Goal: Task Accomplishment & Management: Manage account settings

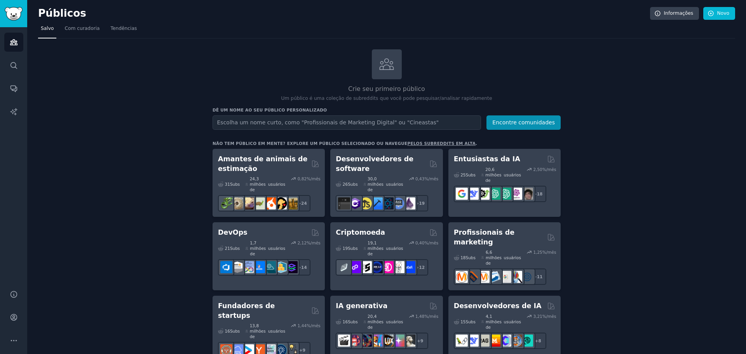
click at [373, 121] on input "text" at bounding box center [347, 122] width 269 height 14
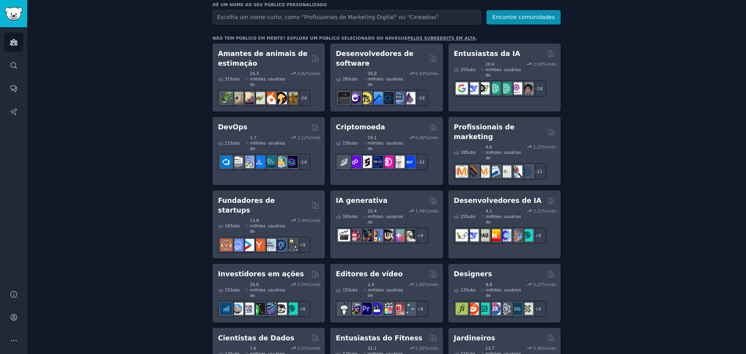
scroll to position [117, 0]
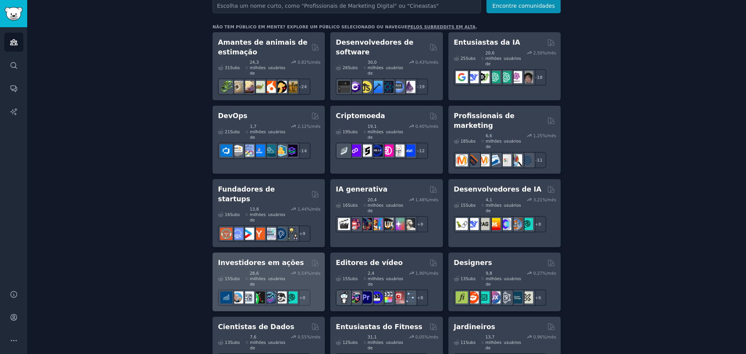
click at [289, 258] on div "Investidores em ações" at bounding box center [268, 263] width 101 height 10
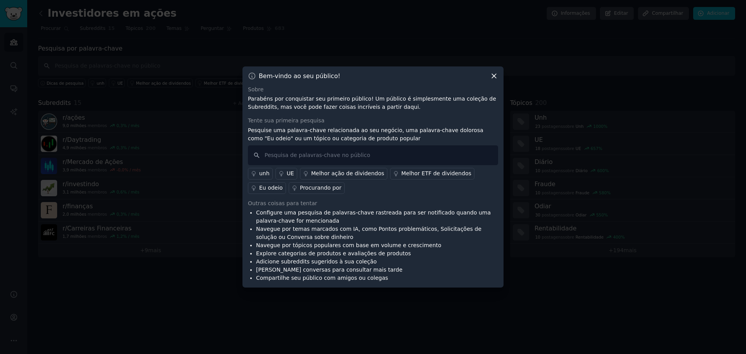
click at [497, 74] on icon at bounding box center [494, 76] width 8 height 8
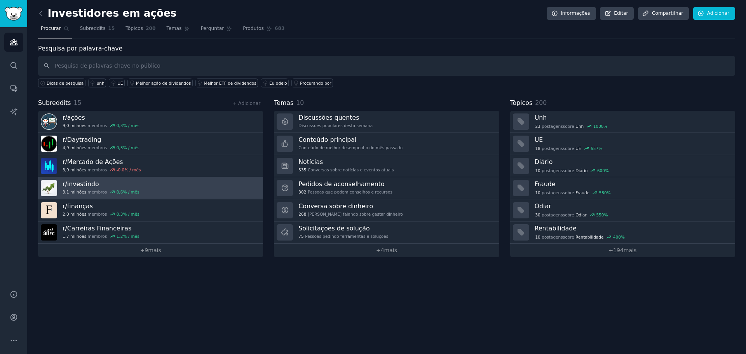
click at [169, 190] on link "r/ investindo 3,1 milhões membros 0,6 % / mês" at bounding box center [150, 188] width 225 height 22
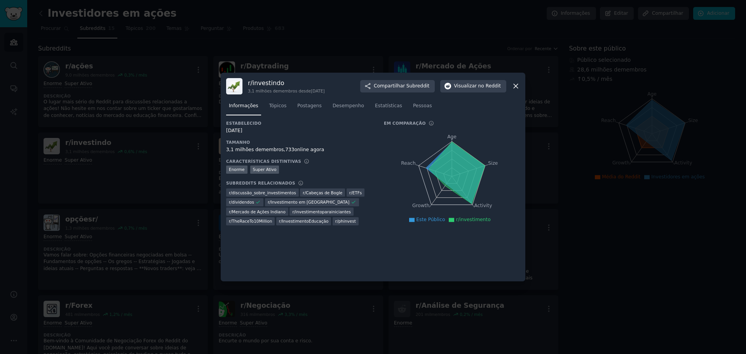
click at [514, 88] on icon at bounding box center [516, 86] width 4 height 4
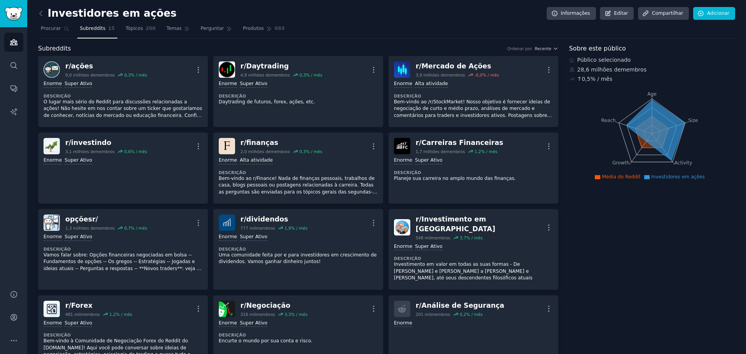
click at [41, 18] on link at bounding box center [43, 13] width 10 height 12
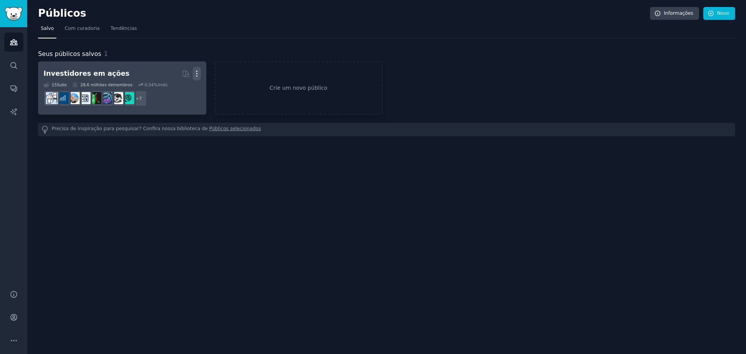
click at [198, 75] on icon "button" at bounding box center [197, 74] width 8 height 8
click at [173, 90] on p "Delete" at bounding box center [176, 90] width 18 height 8
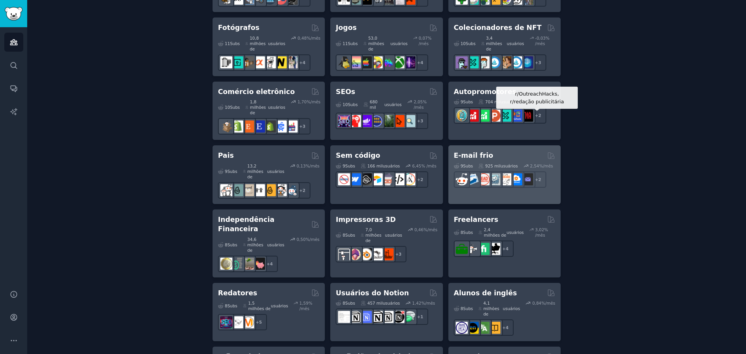
scroll to position [492, 0]
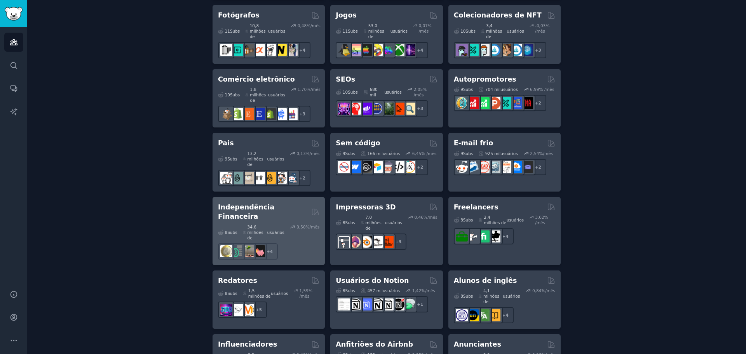
click at [274, 203] on font "Independência Financeira" at bounding box center [246, 211] width 56 height 17
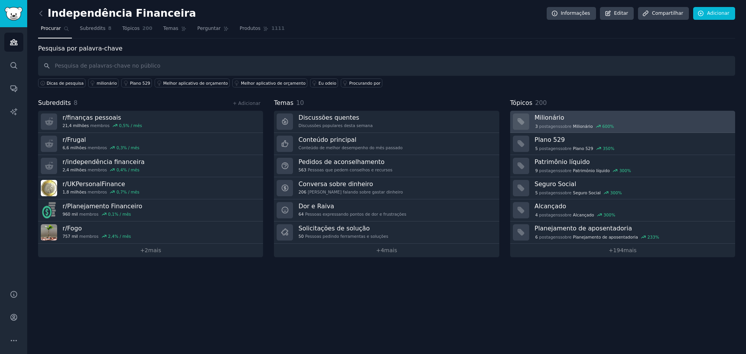
click at [619, 124] on div "3 postagens sobre ​ Milionário 600 %" at bounding box center [632, 126] width 195 height 7
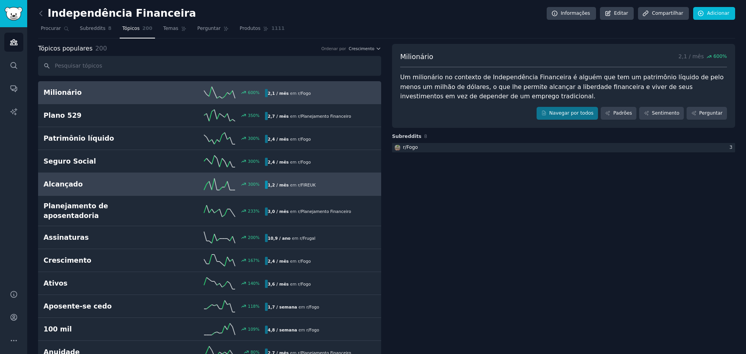
click at [169, 184] on div "300 %" at bounding box center [209, 184] width 111 height 12
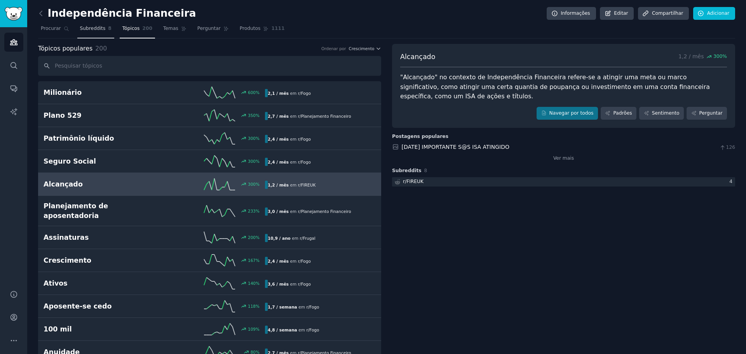
click at [90, 29] on font "Subreddits" at bounding box center [93, 28] width 26 height 5
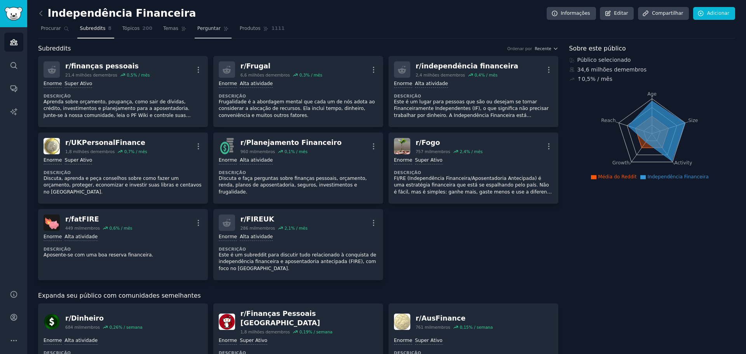
click at [203, 32] on link "Perguntar" at bounding box center [213, 31] width 37 height 16
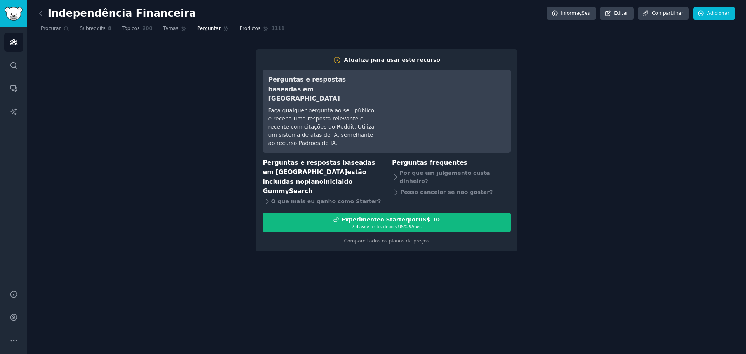
click at [240, 31] on font "Produtos" at bounding box center [250, 28] width 21 height 5
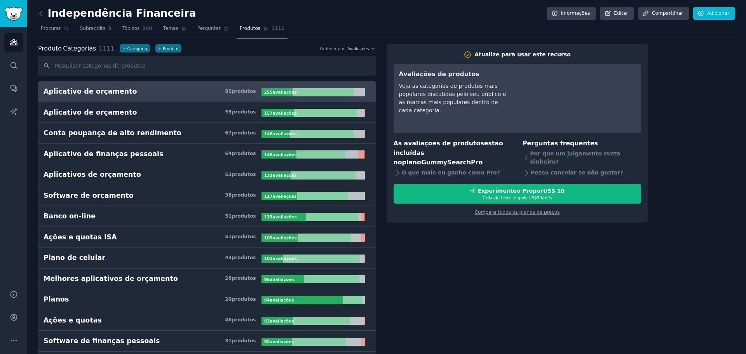
click at [45, 17] on link at bounding box center [43, 13] width 10 height 12
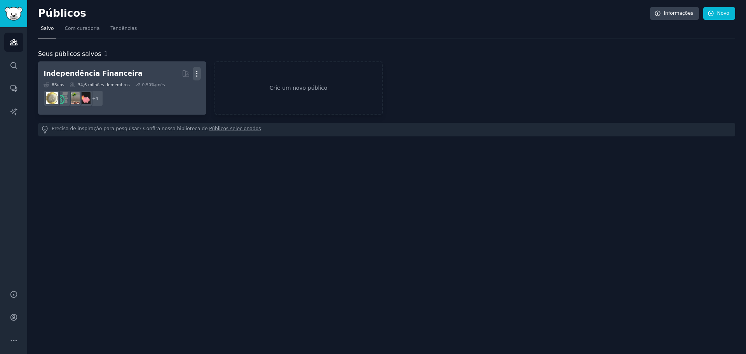
click at [194, 73] on icon "button" at bounding box center [197, 74] width 8 height 8
click at [162, 93] on icon at bounding box center [159, 90] width 5 height 6
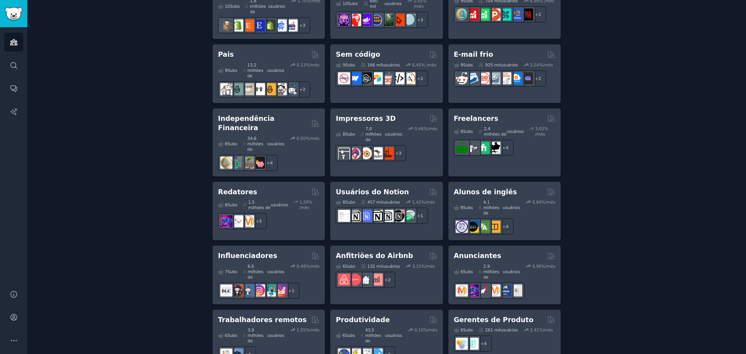
scroll to position [627, 0]
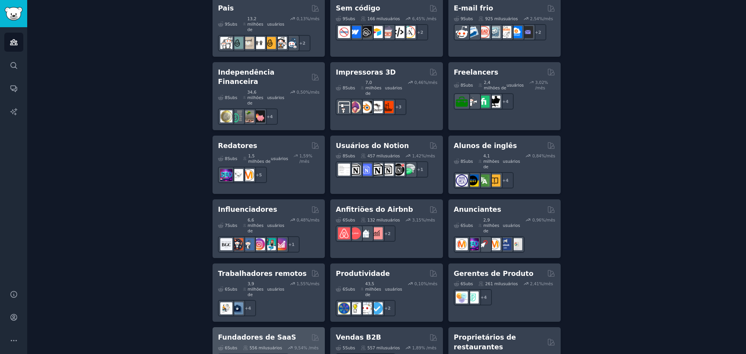
click at [269, 333] on font "Fundadores de SaaS" at bounding box center [257, 337] width 78 height 8
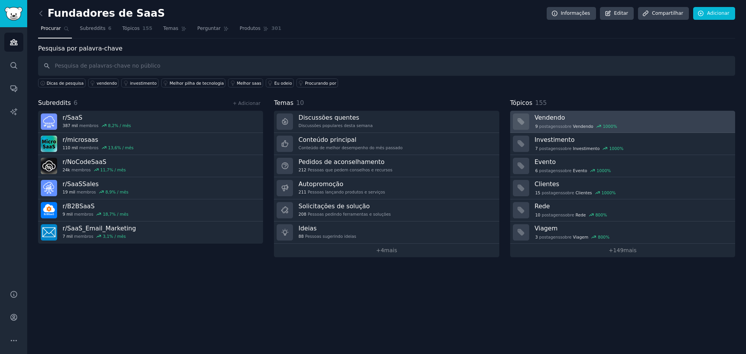
click at [640, 123] on div "9 postagens sobre ​ Vendendo 1000 %" at bounding box center [632, 126] width 195 height 7
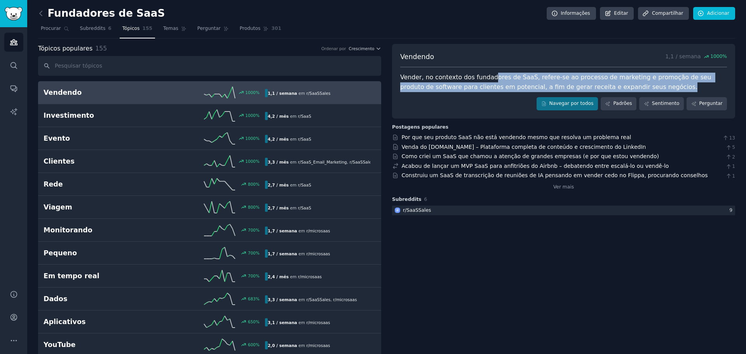
drag, startPoint x: 488, startPoint y: 78, endPoint x: 710, endPoint y: 83, distance: 221.9
click at [710, 83] on div "Vender, no contexto dos fundadores de SaaS, refere-se ao processo de marketing …" at bounding box center [563, 82] width 327 height 19
click at [41, 27] on font "Procurar" at bounding box center [51, 28] width 20 height 5
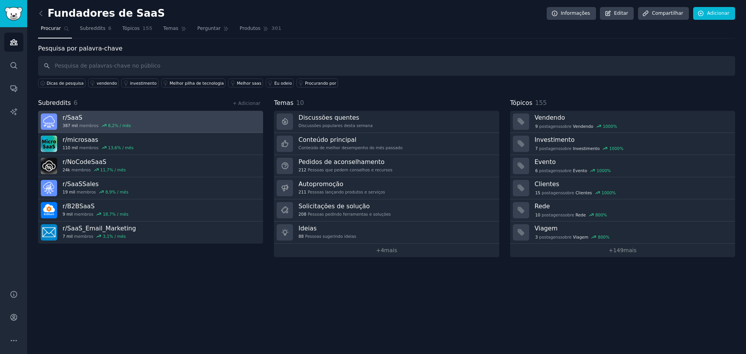
click at [187, 126] on link "r/ SaaS 387 mil membros 8,2 % / mês" at bounding box center [150, 122] width 225 height 22
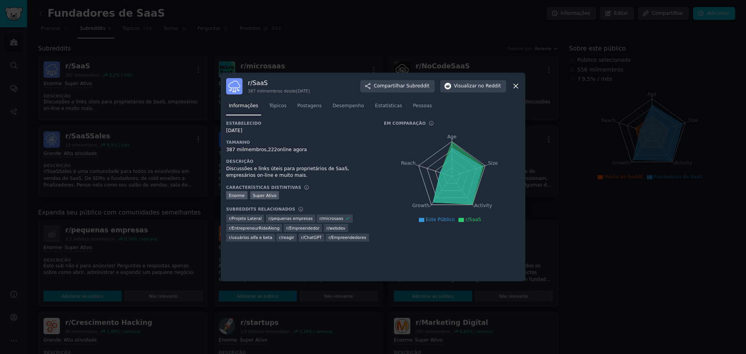
click at [515, 85] on icon at bounding box center [516, 86] width 8 height 8
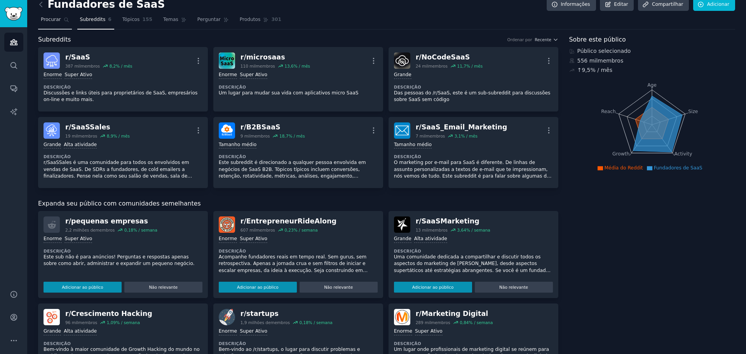
scroll to position [8, 0]
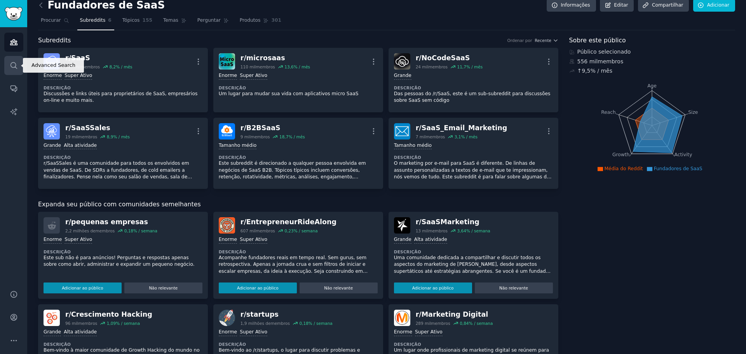
click at [12, 67] on icon "Barra lateral" at bounding box center [13, 65] width 6 height 6
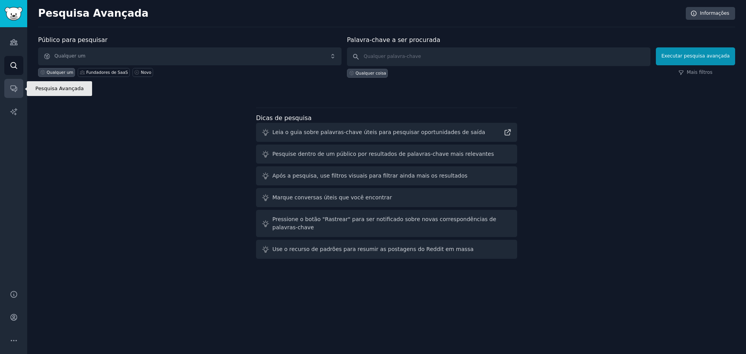
click at [13, 91] on icon "Barra lateral" at bounding box center [14, 88] width 8 height 8
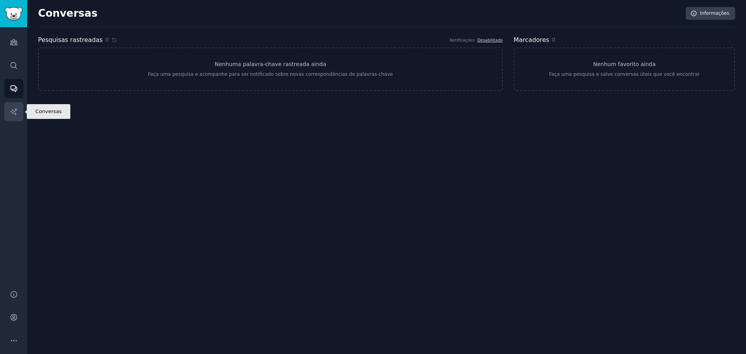
click at [11, 115] on icon "Barra lateral" at bounding box center [14, 112] width 8 height 8
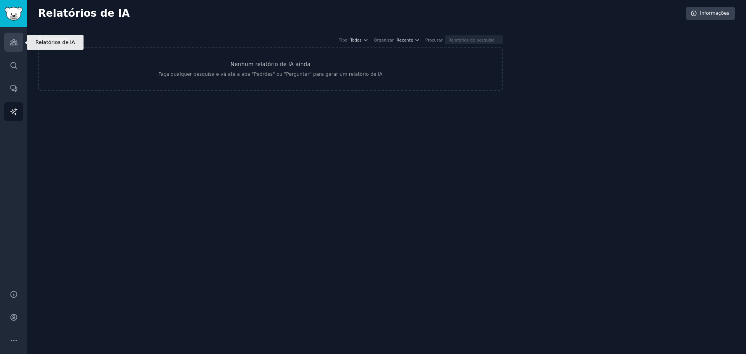
click at [12, 38] on icon "Barra lateral" at bounding box center [14, 42] width 8 height 8
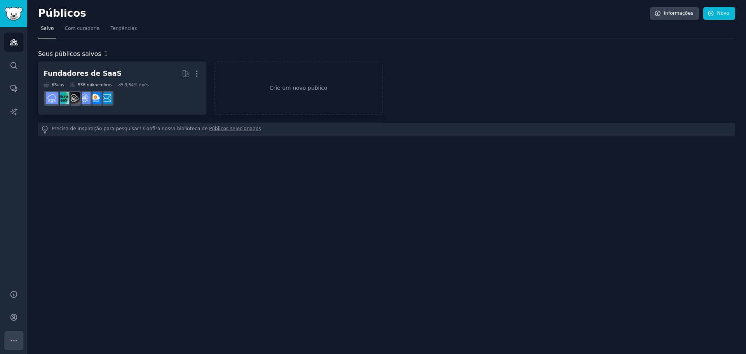
click at [15, 340] on icon "Barra lateral" at bounding box center [14, 341] width 8 height 8
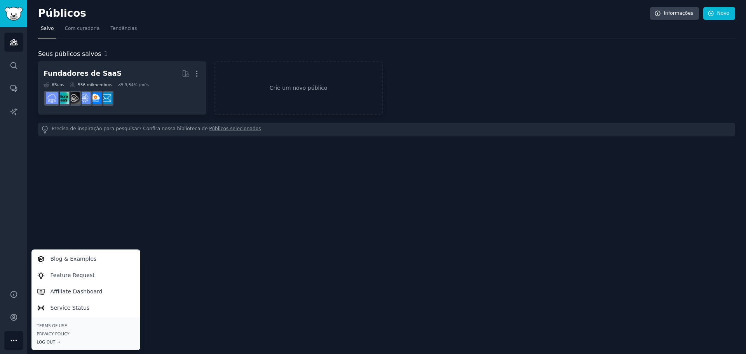
click at [55, 342] on div "Log Out →" at bounding box center [86, 341] width 98 height 5
